Goal: Use online tool/utility

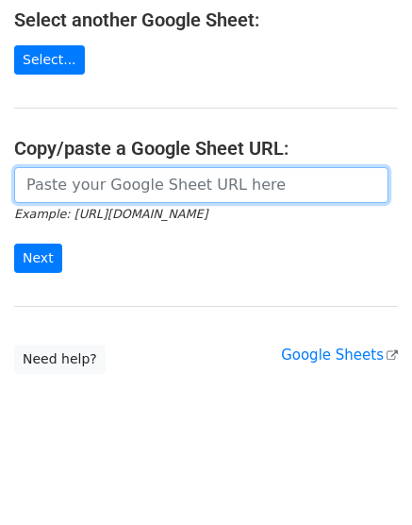
paste input "[URL][DOMAIN_NAME]"
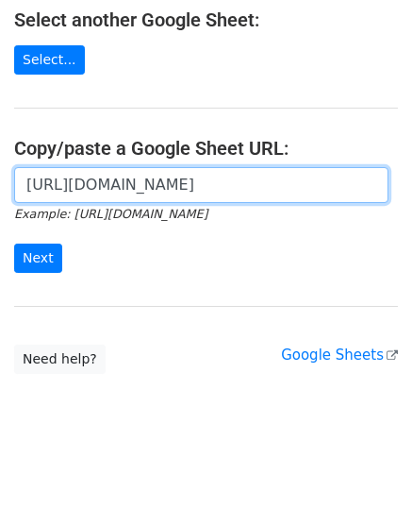
scroll to position [0, 399]
type input "[URL][DOMAIN_NAME]"
click at [14, 244] on input "Next" at bounding box center [38, 258] width 48 height 29
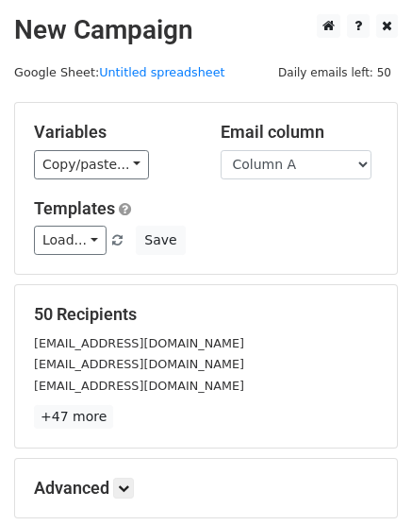
scroll to position [209, 0]
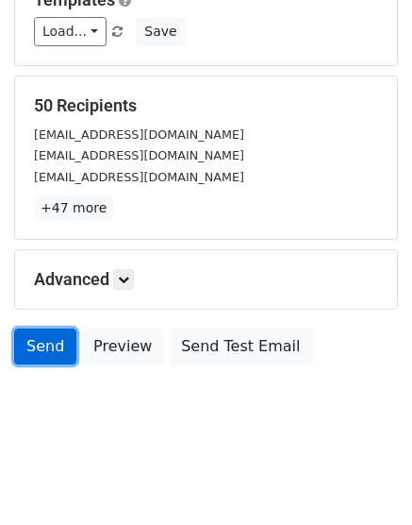
click at [43, 342] on link "Send" at bounding box center [45, 346] width 62 height 36
